Goal: Transaction & Acquisition: Purchase product/service

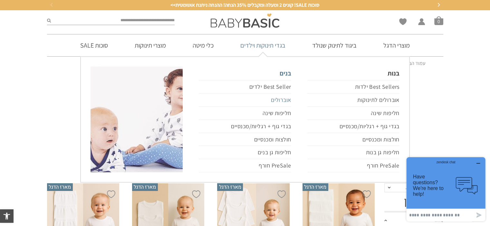
click at [278, 98] on link "אוברולים" at bounding box center [245, 100] width 92 height 13
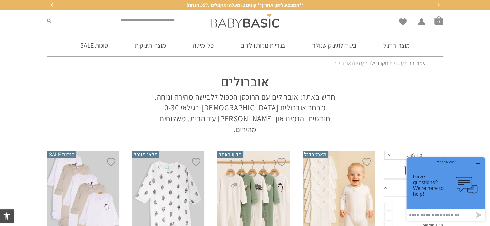
scroll to position [161, 0]
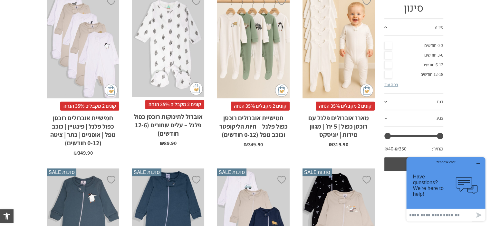
click at [430, 70] on link "12-18 חודשים" at bounding box center [413, 75] width 59 height 10
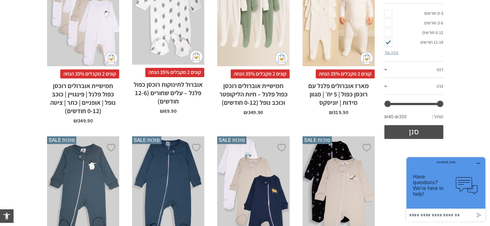
scroll to position [258, 0]
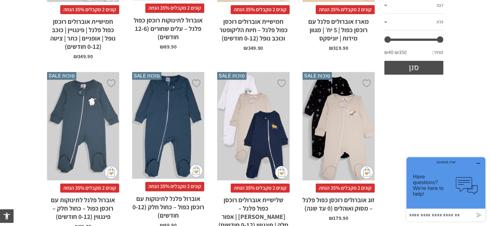
click at [255, 111] on div "x בחירת מידה 0-3m 3-6m 6-12m" at bounding box center [253, 126] width 72 height 108
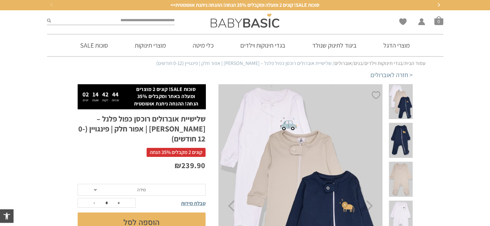
click at [94, 184] on span "מידה" at bounding box center [142, 190] width 128 height 12
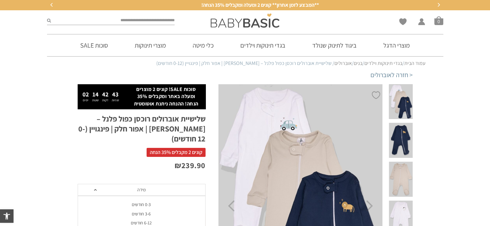
scroll to position [64, 0]
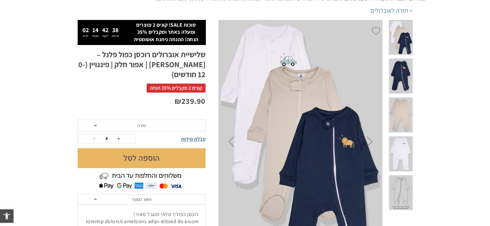
click at [403, 98] on span at bounding box center [401, 115] width 24 height 35
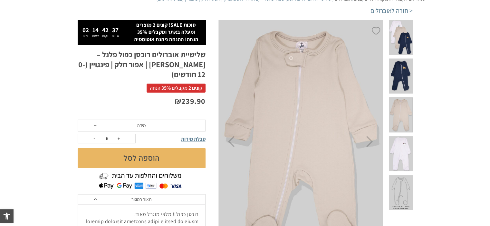
scroll to position [0, 0]
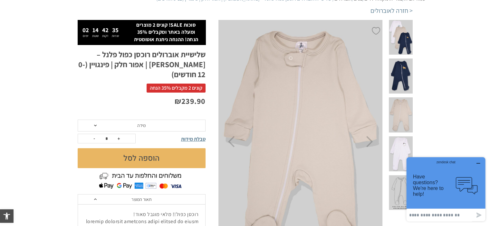
click at [93, 120] on span "מידה" at bounding box center [142, 126] width 128 height 12
click at [401, 137] on span at bounding box center [401, 154] width 24 height 35
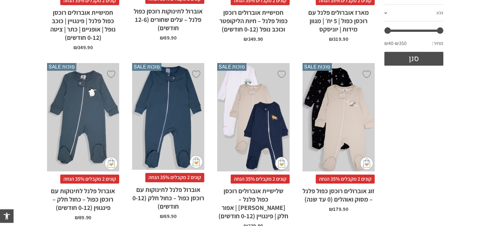
scroll to position [41, 0]
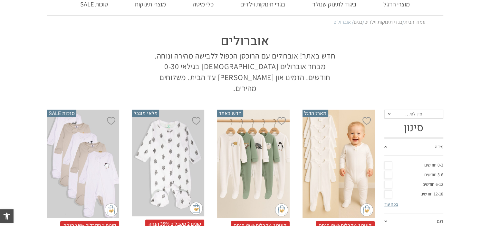
click at [388, 190] on link "12-18 חודשים" at bounding box center [413, 195] width 59 height 10
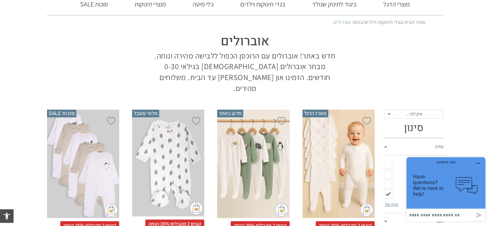
click at [388, 202] on link "צפה עוד" at bounding box center [391, 205] width 14 height 6
drag, startPoint x: 479, startPoint y: 162, endPoint x: 883, endPoint y: 317, distance: 432.1
click at [479, 162] on icon "button" at bounding box center [478, 163] width 5 height 5
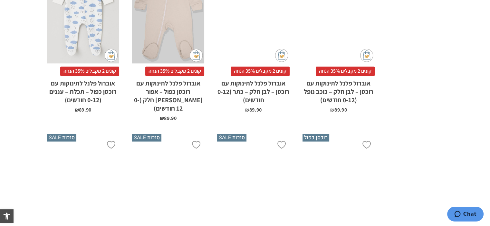
scroll to position [1007, 0]
